Goal: Task Accomplishment & Management: Manage account settings

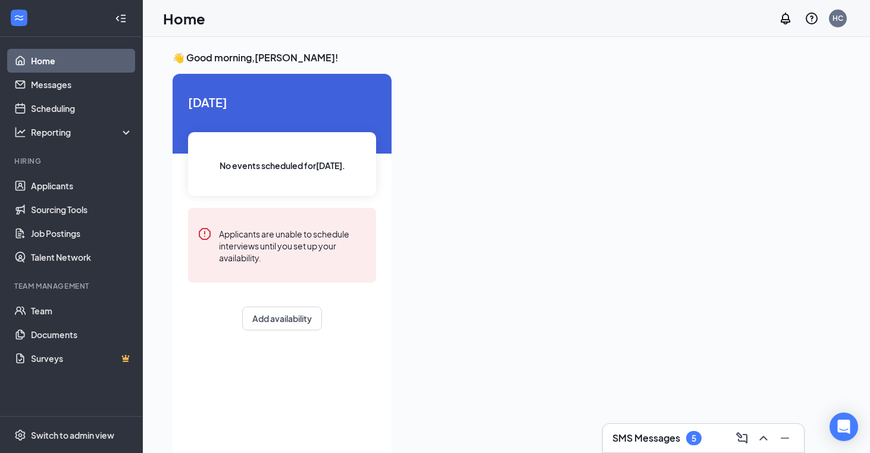
click at [653, 438] on h3 "SMS Messages" at bounding box center [647, 438] width 68 height 13
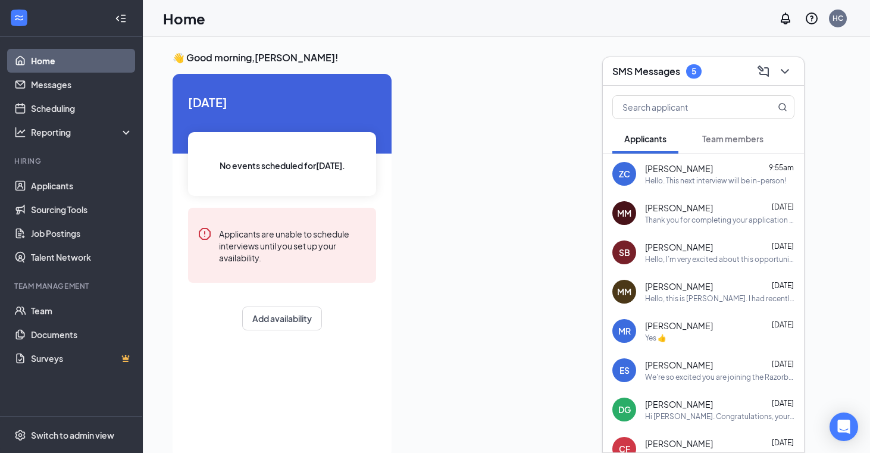
click at [729, 141] on span "Team members" at bounding box center [733, 138] width 61 height 11
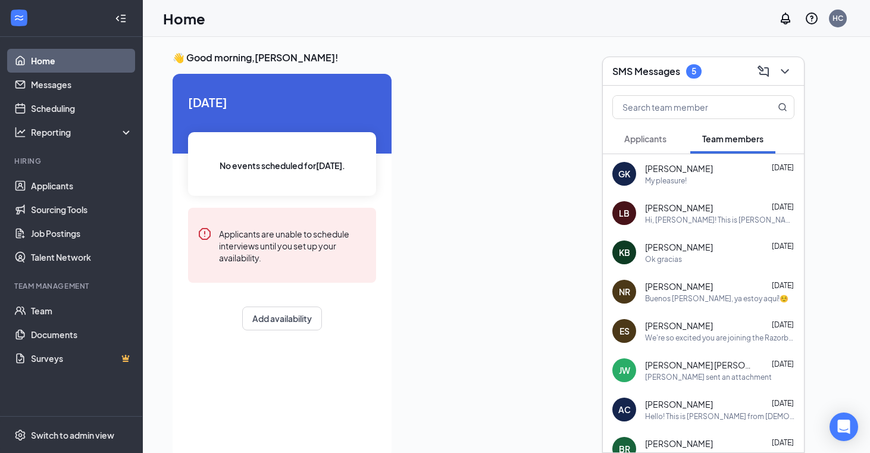
click at [654, 139] on span "Applicants" at bounding box center [646, 138] width 42 height 11
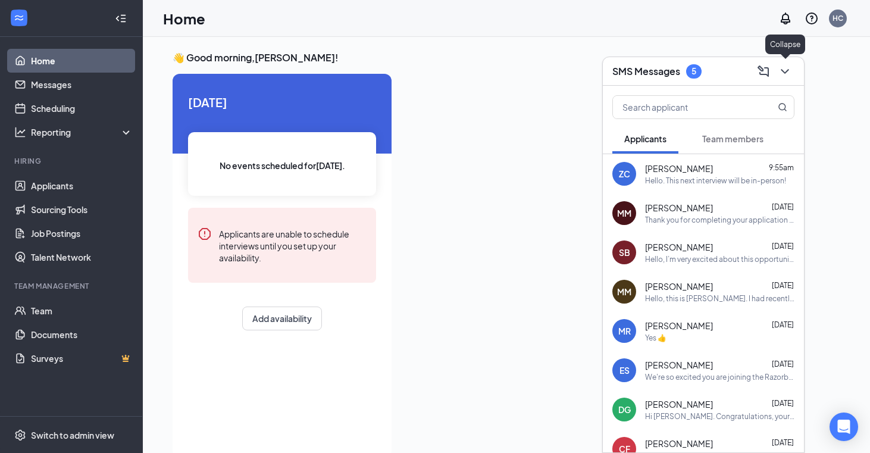
click at [787, 73] on icon "ChevronDown" at bounding box center [785, 71] width 14 height 14
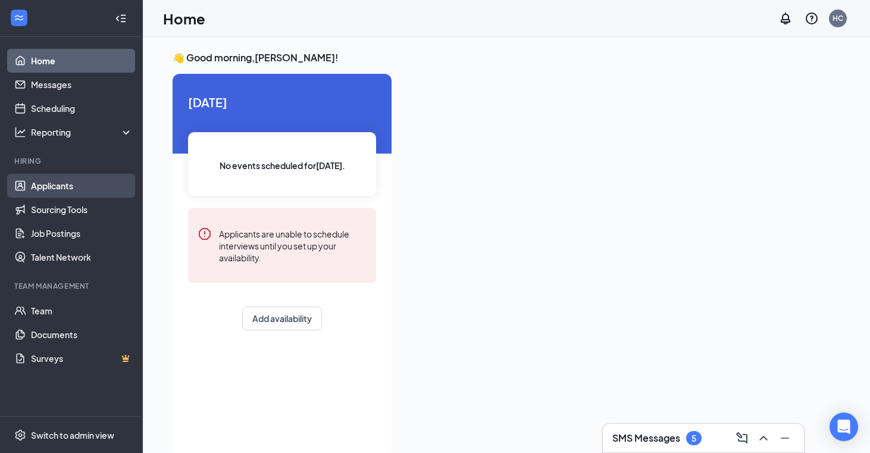
click at [64, 186] on link "Applicants" at bounding box center [82, 186] width 102 height 24
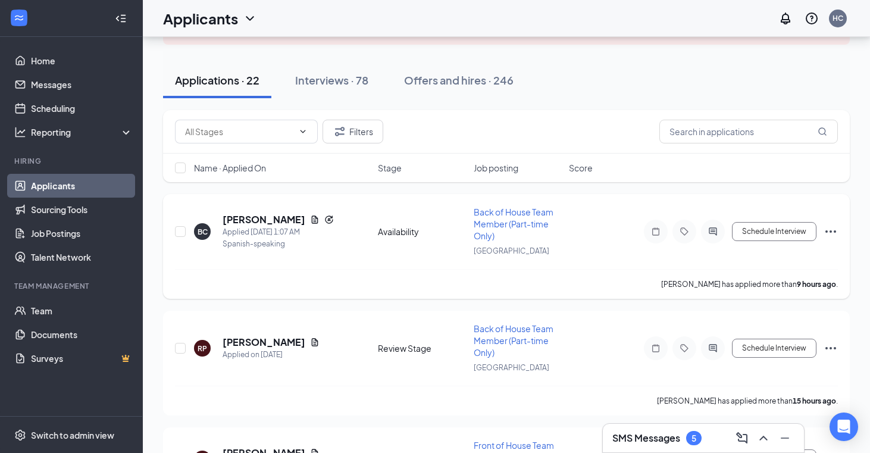
scroll to position [105, 0]
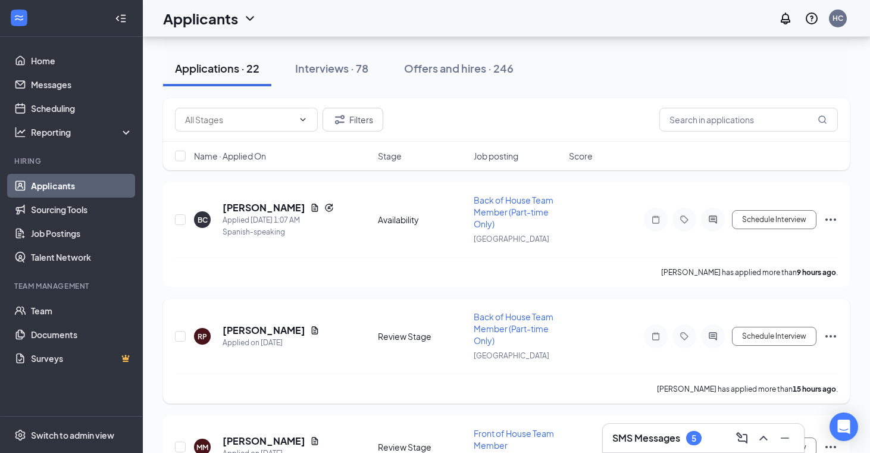
click at [483, 336] on span "Back of House Team Member (Part-time Only)" at bounding box center [514, 328] width 80 height 35
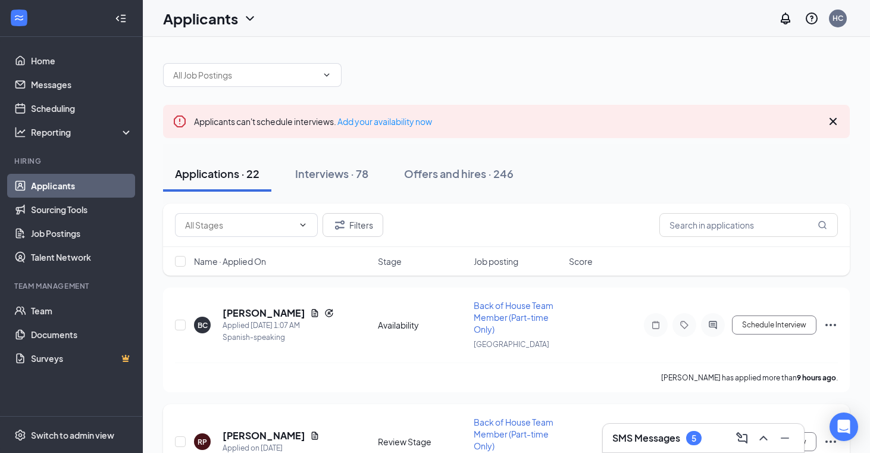
scroll to position [105, 0]
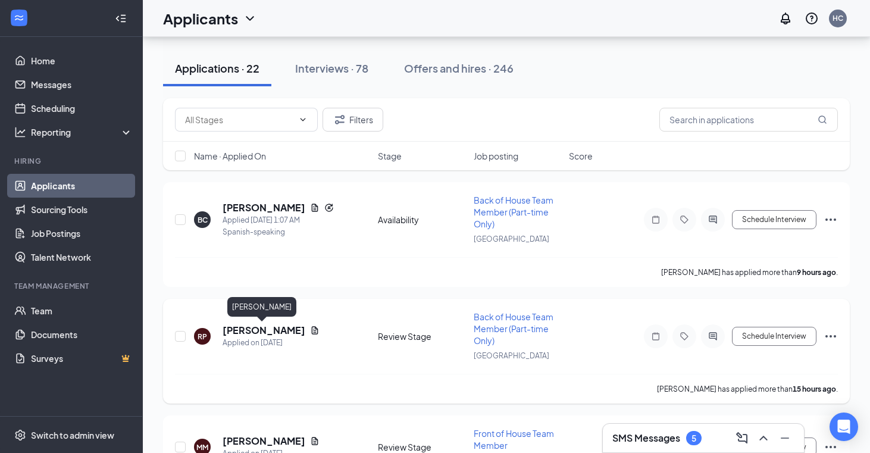
click at [273, 330] on h5 "Rickala Purnell" at bounding box center [264, 330] width 83 height 13
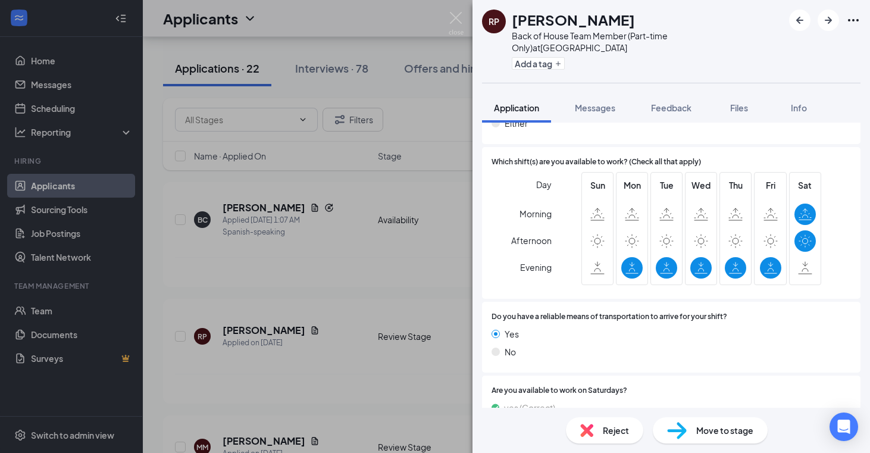
scroll to position [978, 0]
click at [464, 10] on div "RP Rickala Purnell Back of House Team Member (Part-time Only) at Razorback Road…" at bounding box center [435, 226] width 870 height 453
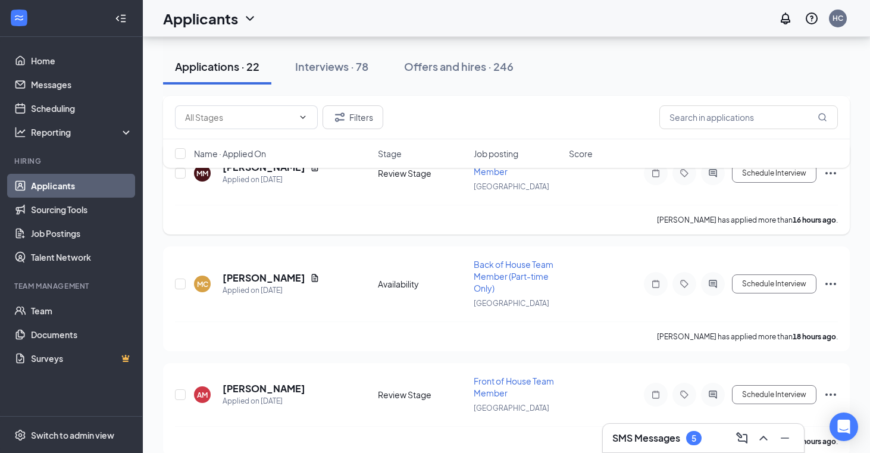
scroll to position [382, 0]
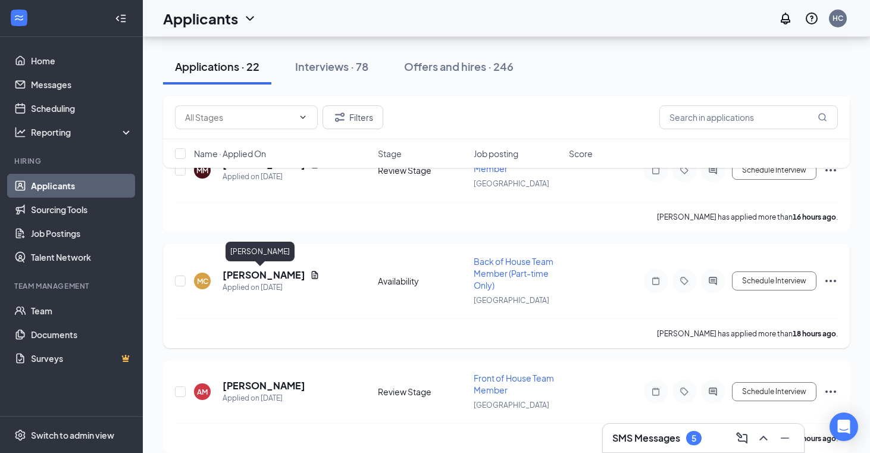
click at [263, 276] on h5 "Mary Craine" at bounding box center [264, 275] width 83 height 13
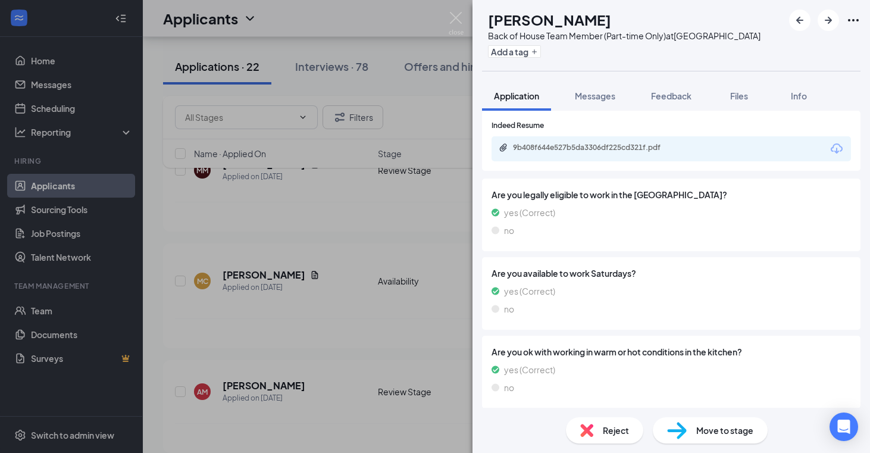
scroll to position [509, 0]
click at [458, 18] on img at bounding box center [456, 23] width 15 height 23
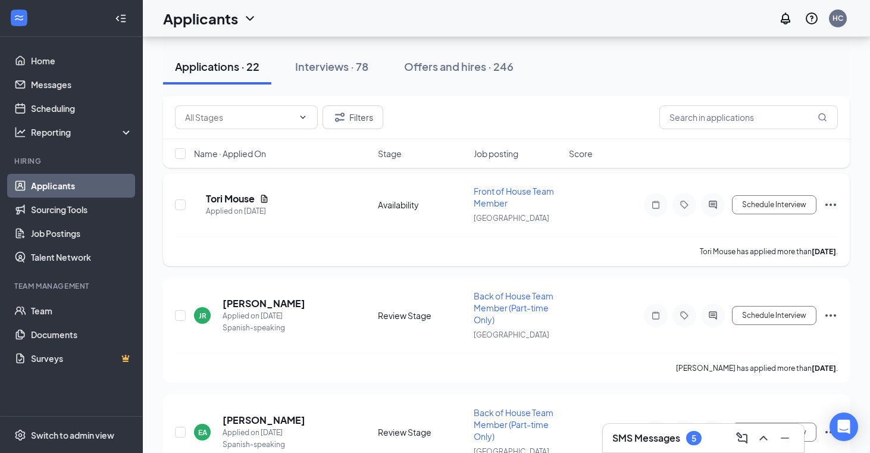
scroll to position [2039, 0]
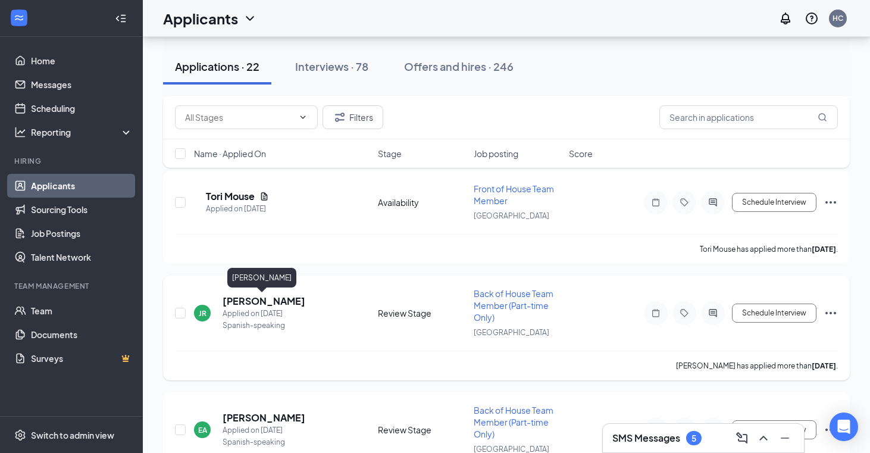
click at [284, 302] on h5 "Joselin Ramirez" at bounding box center [264, 301] width 83 height 13
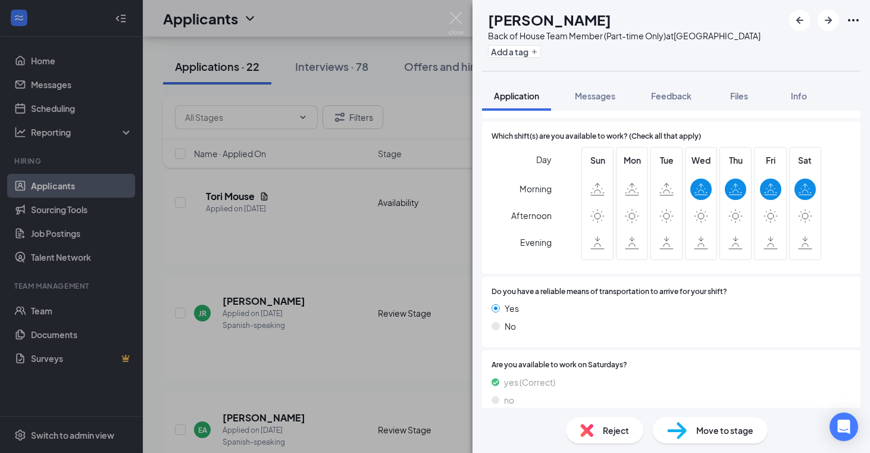
scroll to position [914, 0]
click at [455, 18] on img at bounding box center [456, 23] width 15 height 23
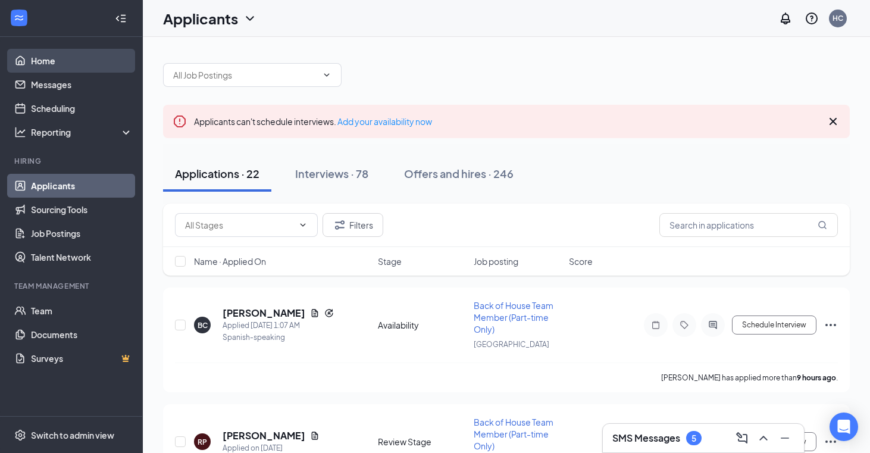
click at [46, 63] on link "Home" at bounding box center [82, 61] width 102 height 24
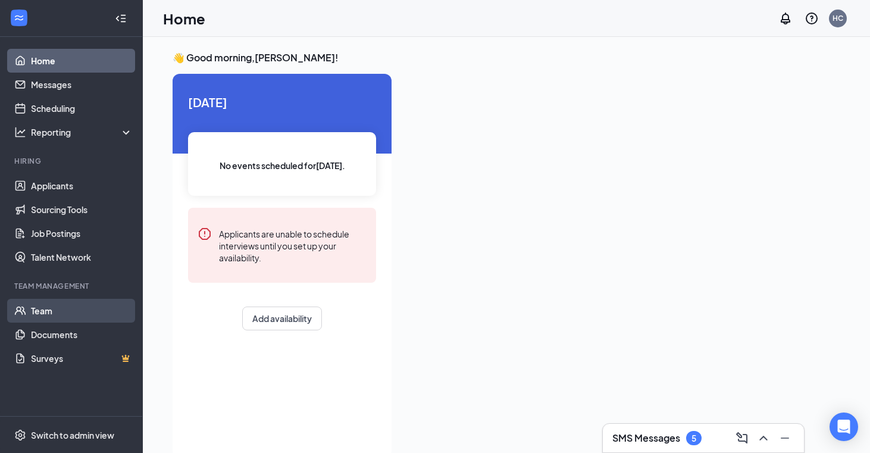
click at [48, 306] on link "Team" at bounding box center [82, 311] width 102 height 24
